Goal: Task Accomplishment & Management: Manage account settings

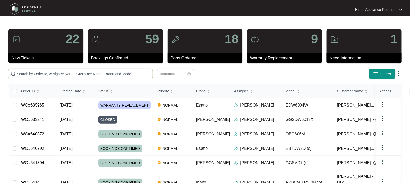
click at [26, 74] on input "text" at bounding box center [84, 74] width 134 height 6
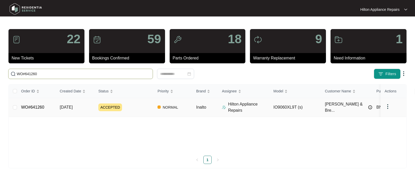
type input "WO#641260"
click at [65, 106] on span "[DATE]" at bounding box center [66, 107] width 13 height 4
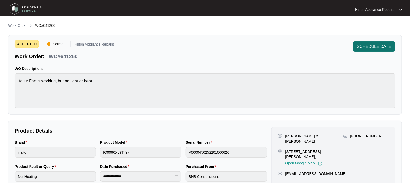
click at [368, 46] on span "SCHEDULE DATE" at bounding box center [374, 47] width 34 height 6
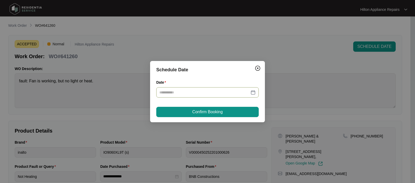
click at [253, 92] on div at bounding box center [207, 93] width 96 height 6
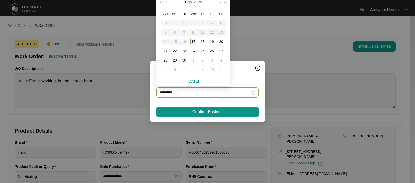
type input "**********"
click at [213, 41] on div "19" at bounding box center [212, 42] width 6 height 6
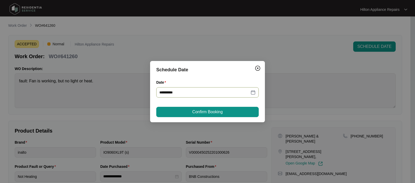
type input "**********"
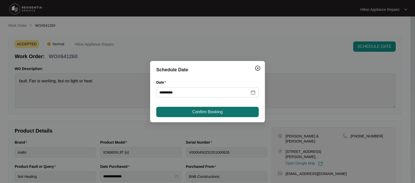
click at [203, 110] on span "Confirm Booking" at bounding box center [207, 112] width 30 height 6
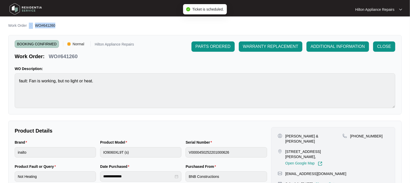
drag, startPoint x: 56, startPoint y: 27, endPoint x: 32, endPoint y: 27, distance: 23.5
click at [32, 27] on div "Work Order WO#641260" at bounding box center [205, 26] width 394 height 6
copy ol "WO#641260"
click at [14, 26] on p "Work Order" at bounding box center [17, 25] width 19 height 5
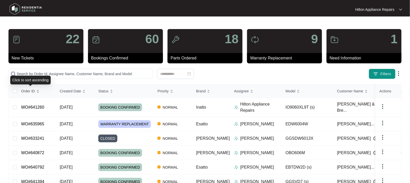
click at [28, 76] on div "Click to sort ascending" at bounding box center [30, 80] width 40 height 9
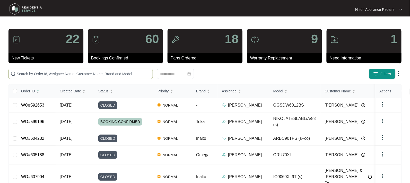
click at [24, 72] on input "text" at bounding box center [84, 74] width 134 height 6
paste input "WO#641260"
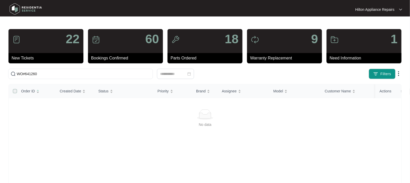
click at [15, 92] on label at bounding box center [15, 91] width 4 height 6
click at [27, 73] on input "WO#641260" at bounding box center [84, 74] width 134 height 6
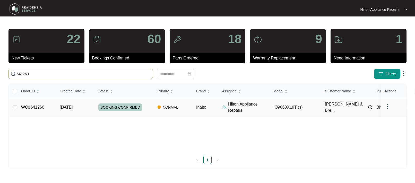
type input "641260"
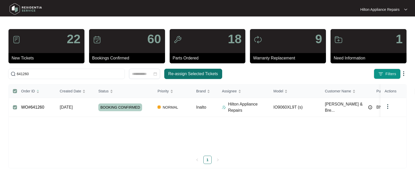
click at [197, 70] on button "Re-assign Selected Tickets" at bounding box center [193, 74] width 58 height 10
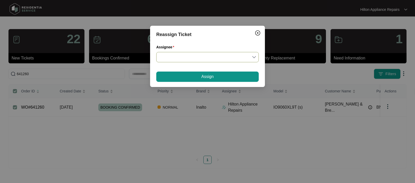
click at [256, 57] on input "Assignee" at bounding box center [207, 57] width 96 height 10
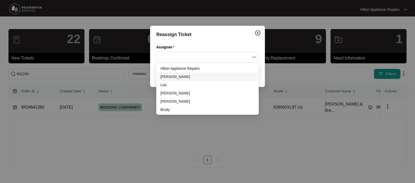
click at [171, 78] on div "[PERSON_NAME]" at bounding box center [207, 77] width 94 height 6
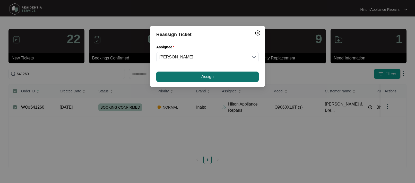
click at [194, 75] on button "Assign" at bounding box center [207, 77] width 103 height 10
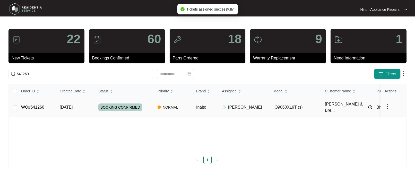
click at [70, 105] on span "[DATE]" at bounding box center [66, 107] width 13 height 4
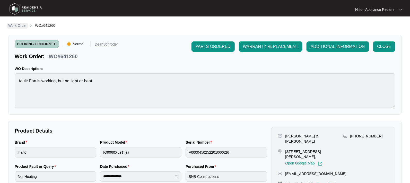
click at [16, 23] on p "Work Order" at bounding box center [17, 25] width 19 height 5
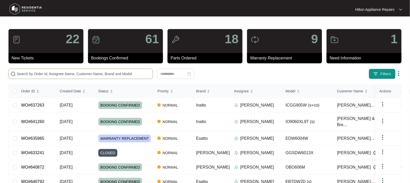
click at [21, 71] on input "text" at bounding box center [84, 74] width 134 height 6
paste input "WO#630608"
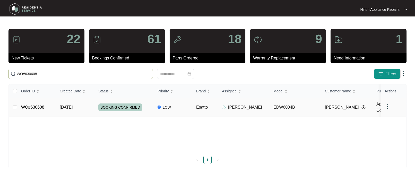
type input "WO#630608"
click at [67, 106] on span "[DATE]" at bounding box center [66, 107] width 13 height 4
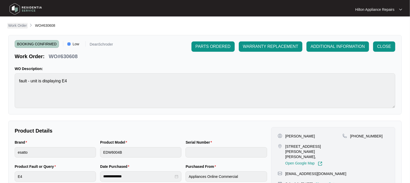
click at [16, 25] on p "Work Order" at bounding box center [17, 25] width 19 height 5
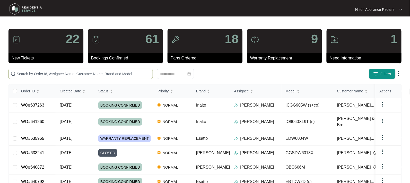
click at [31, 72] on input "text" at bounding box center [84, 74] width 134 height 6
paste input "WO#634273"
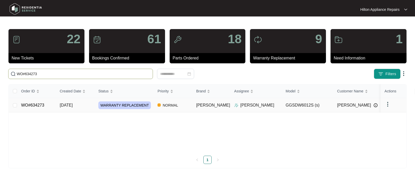
type input "WO#634273"
click at [67, 105] on span "[DATE]" at bounding box center [66, 105] width 13 height 4
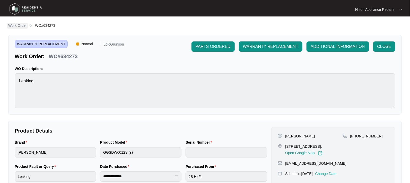
click at [12, 26] on p "Work Order" at bounding box center [17, 25] width 19 height 5
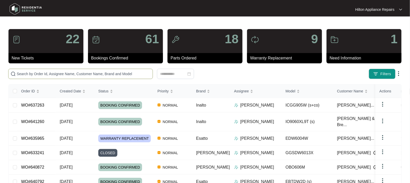
click at [28, 75] on input "text" at bounding box center [84, 74] width 134 height 6
paste input "WO#634273"
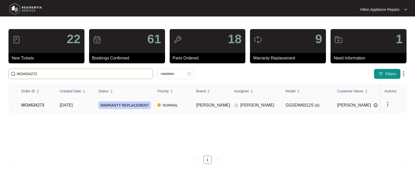
type input "WO#634273"
click at [71, 105] on span "[DATE]" at bounding box center [66, 105] width 13 height 4
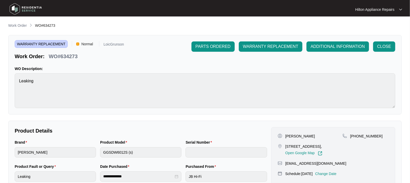
click at [19, 26] on p "Work Order" at bounding box center [17, 25] width 19 height 5
